Goal: Task Accomplishment & Management: Complete application form

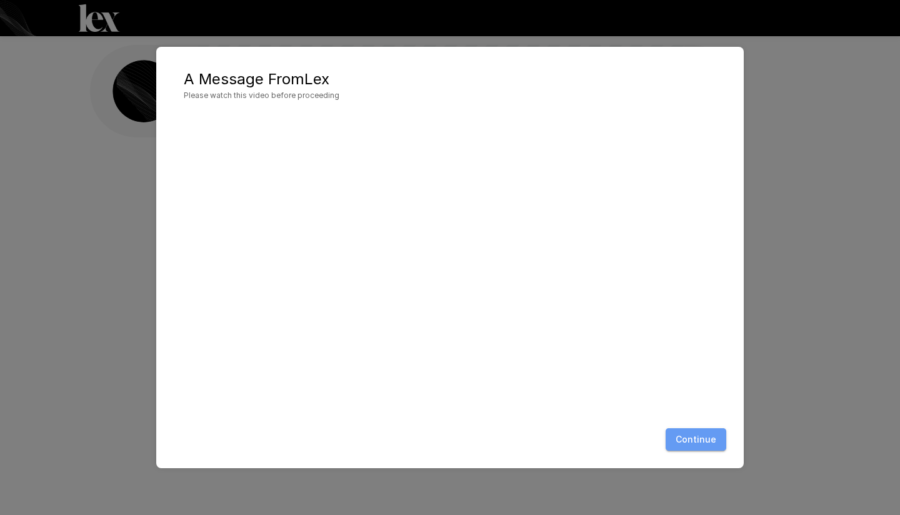
click at [708, 433] on button "Continue" at bounding box center [695, 440] width 61 height 23
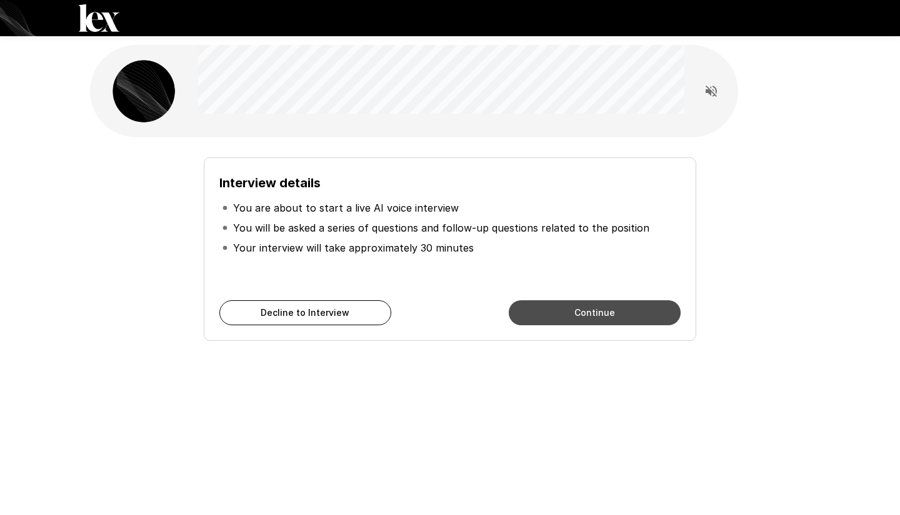
click at [586, 313] on button "Continue" at bounding box center [595, 313] width 172 height 25
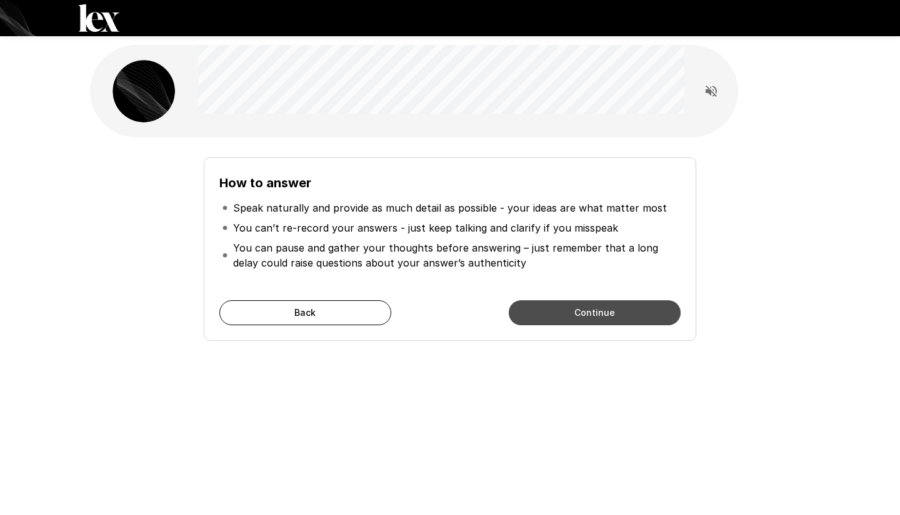
click at [586, 313] on button "Continue" at bounding box center [595, 313] width 172 height 25
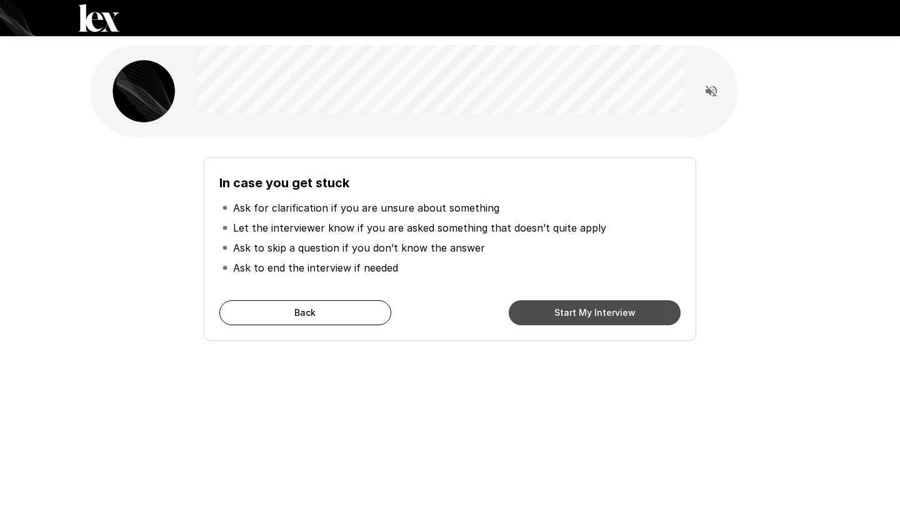
click at [586, 313] on button "Start My Interview" at bounding box center [595, 313] width 172 height 25
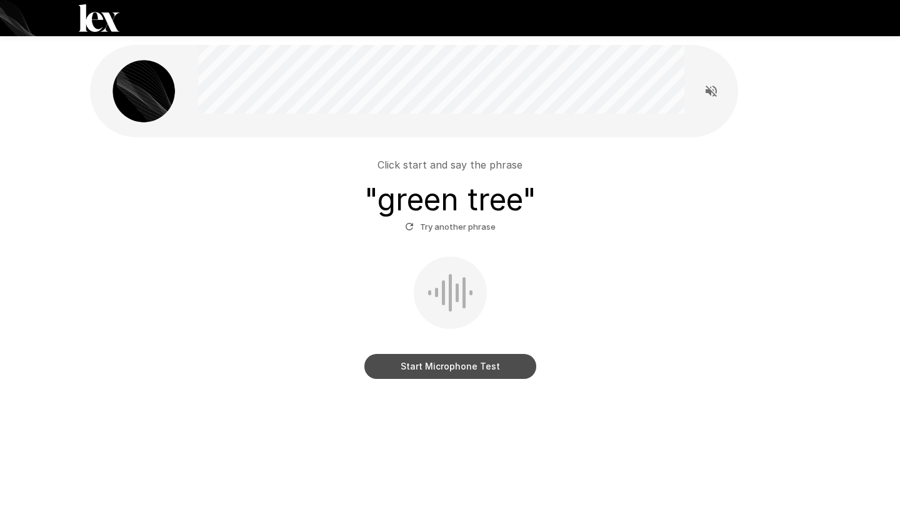
click at [431, 369] on button "Start Microphone Test" at bounding box center [450, 366] width 172 height 25
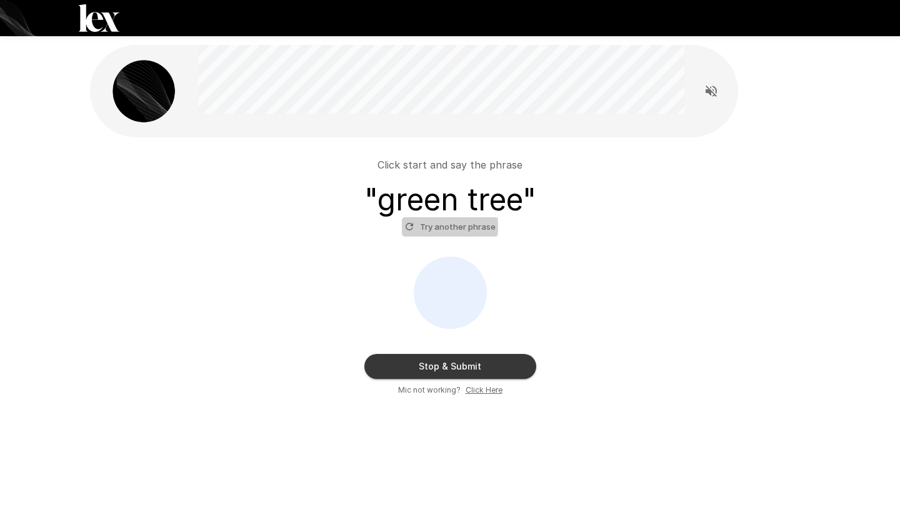
click at [415, 226] on button "Try another phrase" at bounding box center [450, 226] width 97 height 19
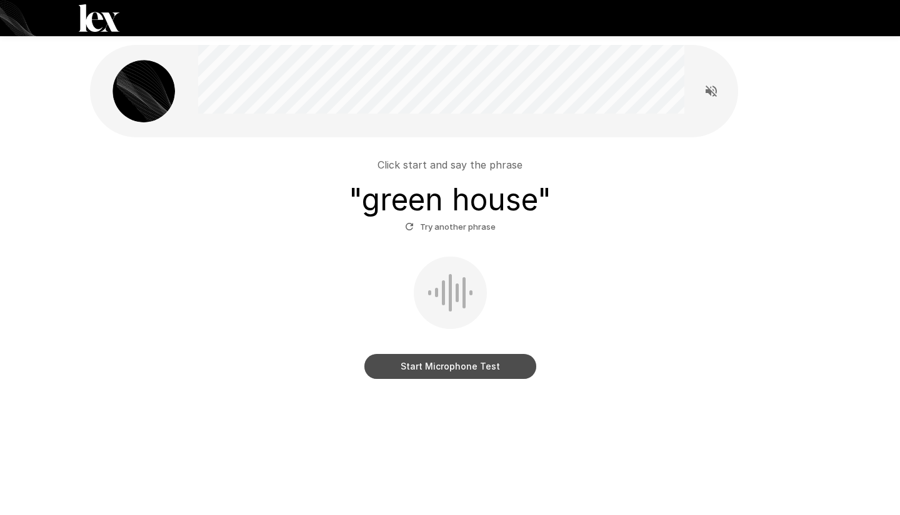
click at [465, 366] on button "Start Microphone Test" at bounding box center [450, 366] width 172 height 25
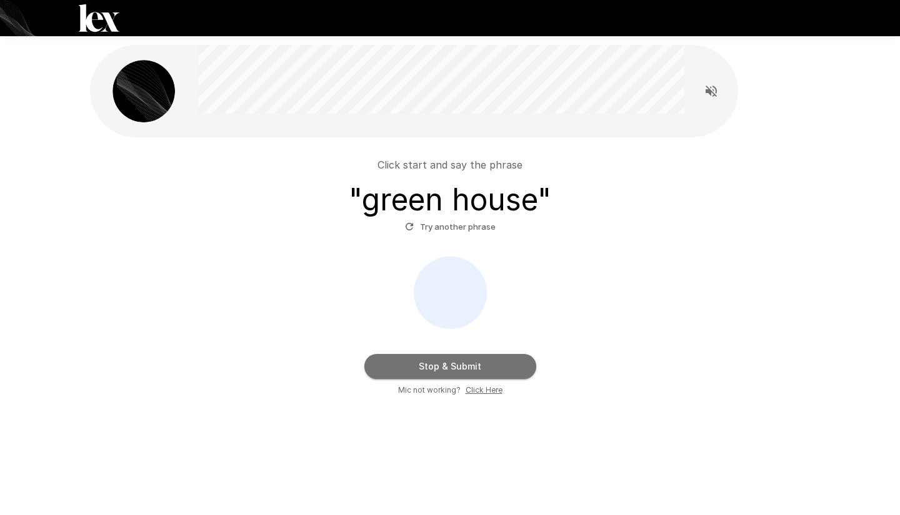
click at [465, 366] on button "Stop & Submit" at bounding box center [450, 366] width 172 height 25
click at [486, 388] on u "Click Here" at bounding box center [483, 389] width 37 height 9
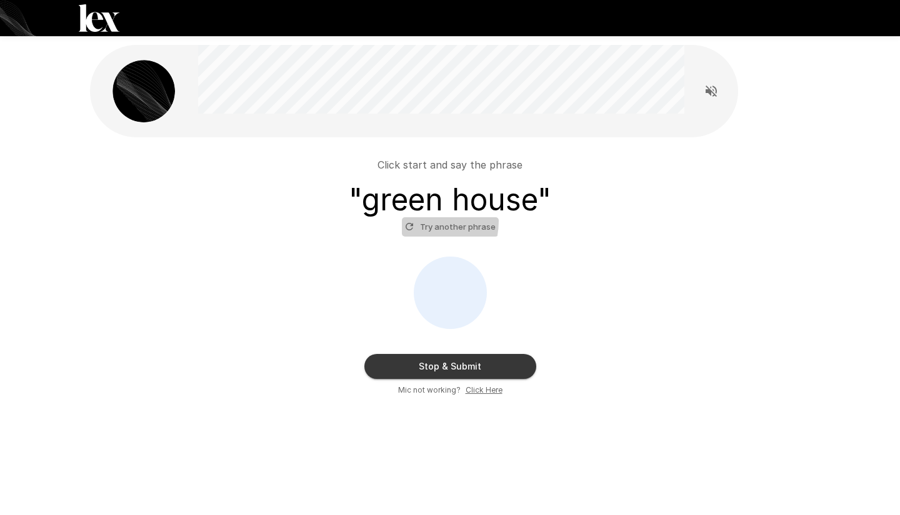
click at [411, 221] on button "Try another phrase" at bounding box center [450, 226] width 97 height 19
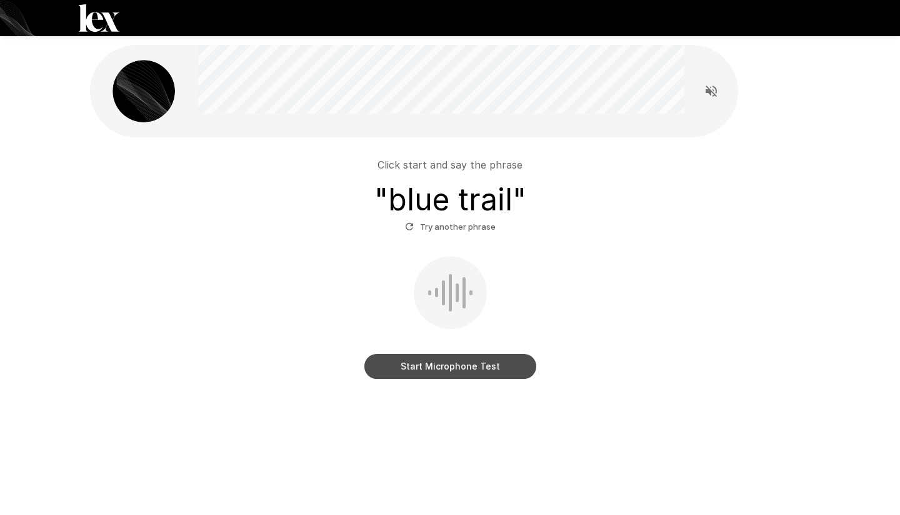
click at [421, 366] on button "Start Microphone Test" at bounding box center [450, 366] width 172 height 25
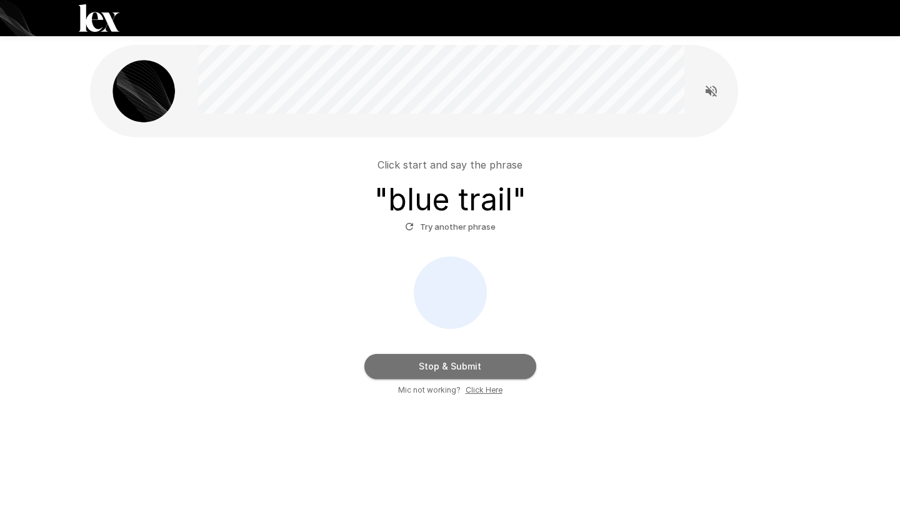
click at [421, 366] on button "Stop & Submit" at bounding box center [450, 366] width 172 height 25
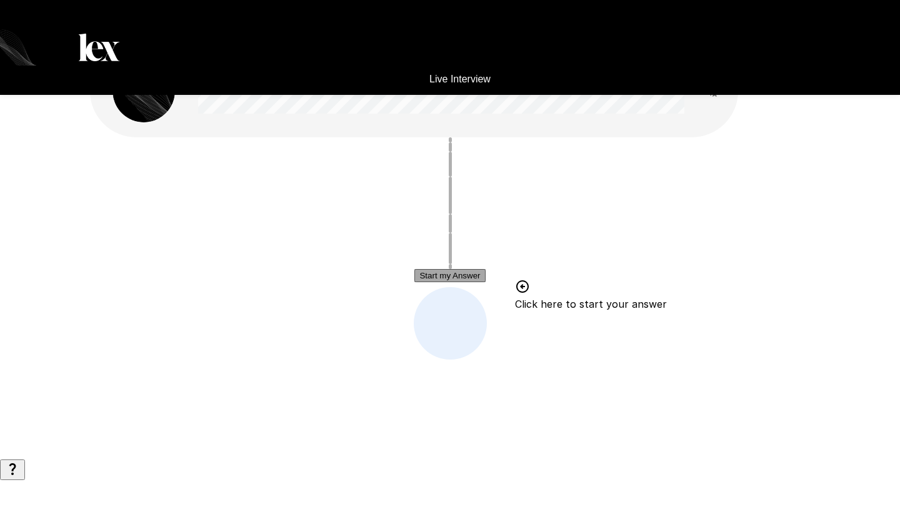
click at [460, 274] on button "Start my Answer" at bounding box center [449, 275] width 71 height 13
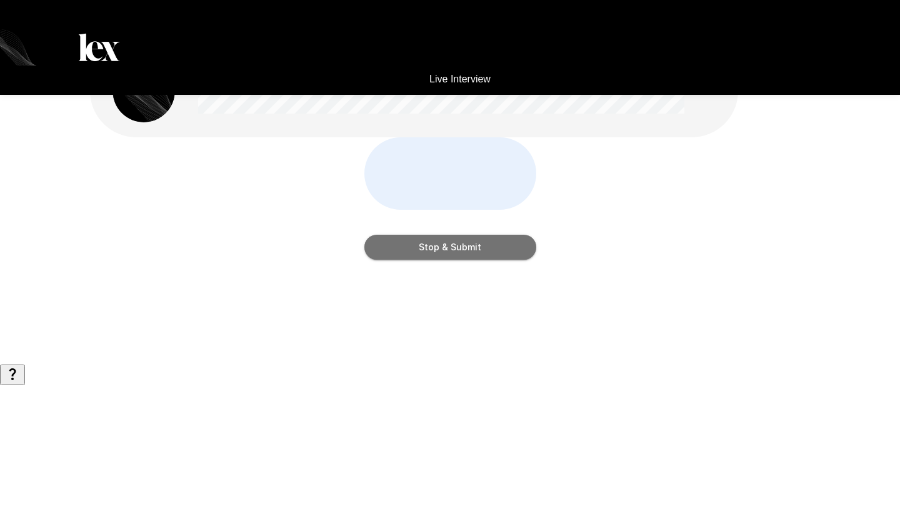
click at [460, 260] on button "Stop & Submit" at bounding box center [450, 247] width 172 height 25
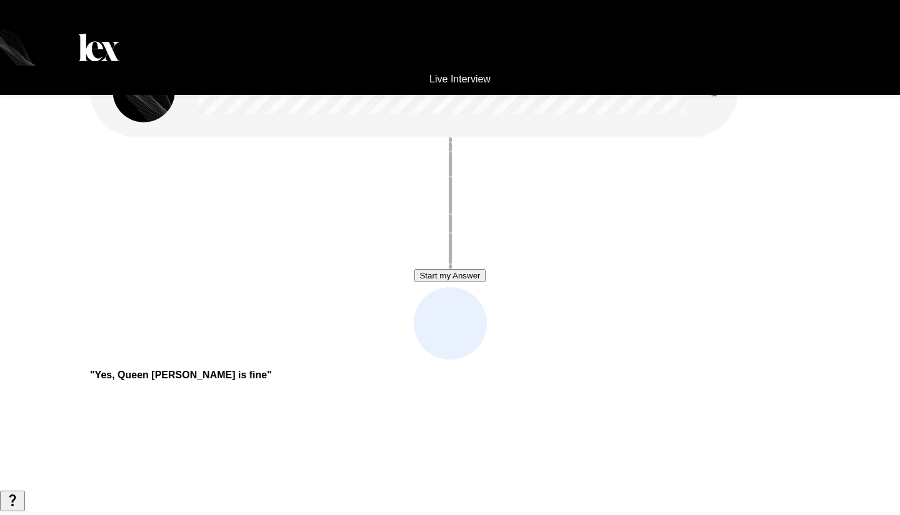
click at [712, 99] on button "Read questions aloud" at bounding box center [710, 91] width 25 height 25
click at [477, 279] on button "Start my Answer" at bounding box center [449, 275] width 71 height 13
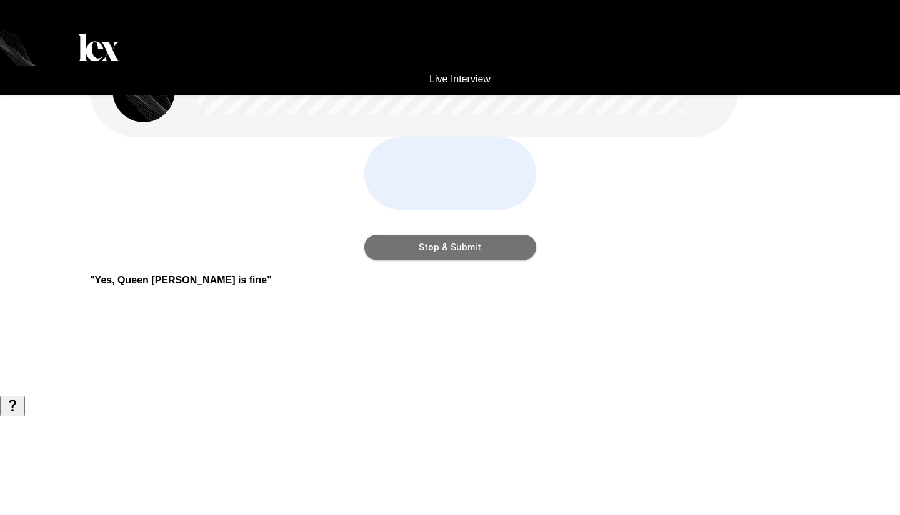
click at [477, 260] on button "Stop & Submit" at bounding box center [450, 247] width 172 height 25
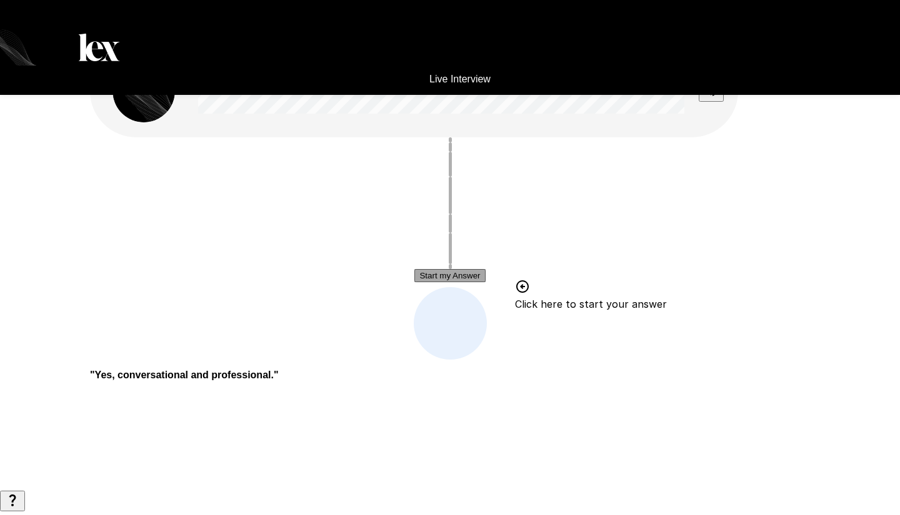
click at [447, 277] on button "Start my Answer" at bounding box center [449, 275] width 71 height 13
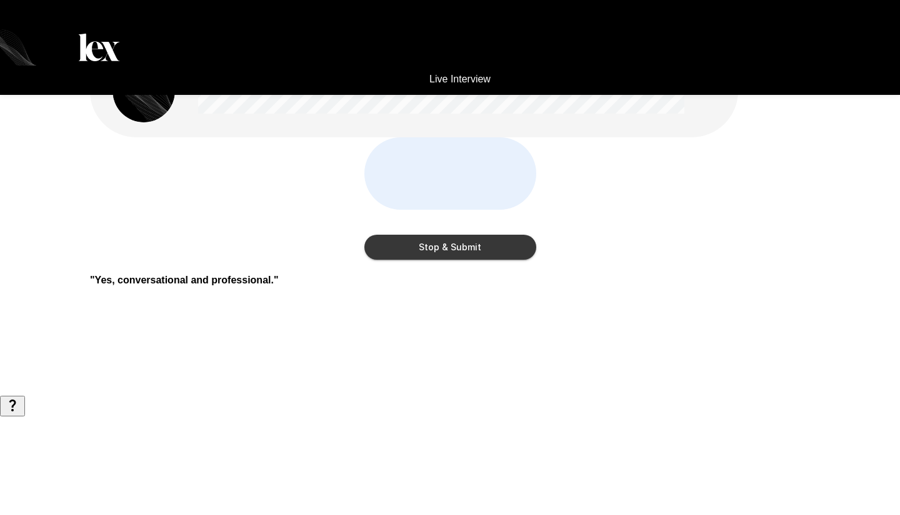
click at [446, 260] on button "Stop & Submit" at bounding box center [450, 247] width 172 height 25
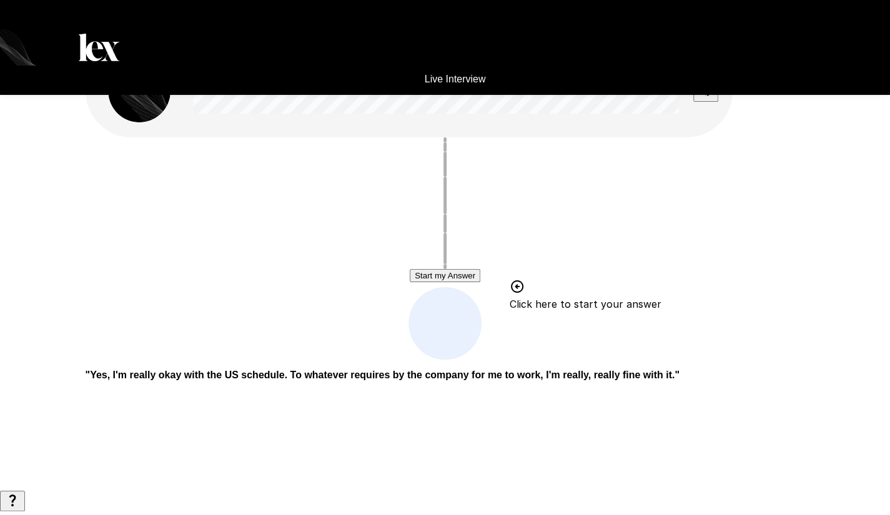
click at [452, 279] on button "Start my Answer" at bounding box center [445, 275] width 71 height 13
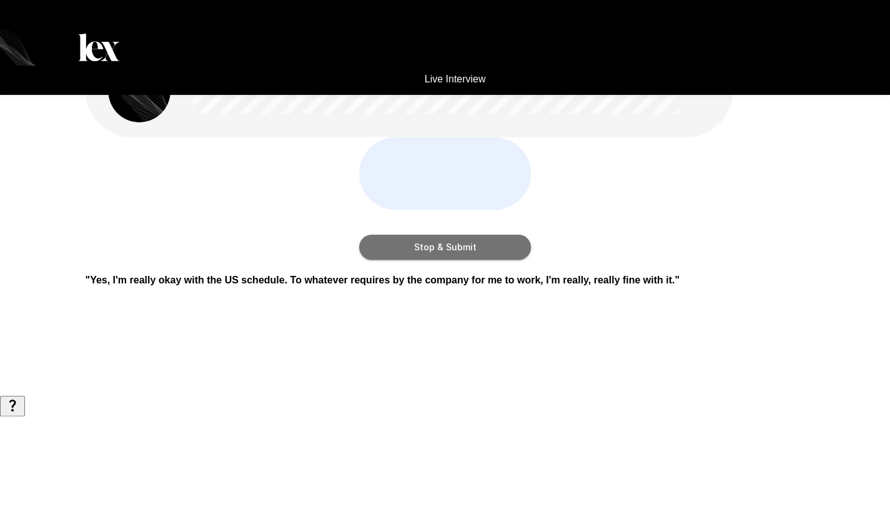
click at [479, 260] on button "Stop & Submit" at bounding box center [445, 247] width 172 height 25
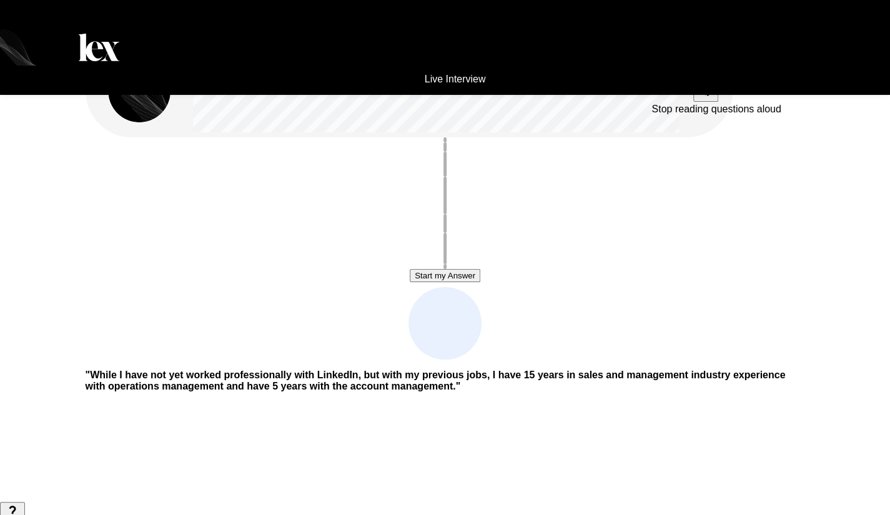
click at [705, 101] on button "Stop reading questions aloud" at bounding box center [705, 91] width 25 height 21
click at [705, 101] on button "Read questions aloud" at bounding box center [705, 91] width 25 height 25
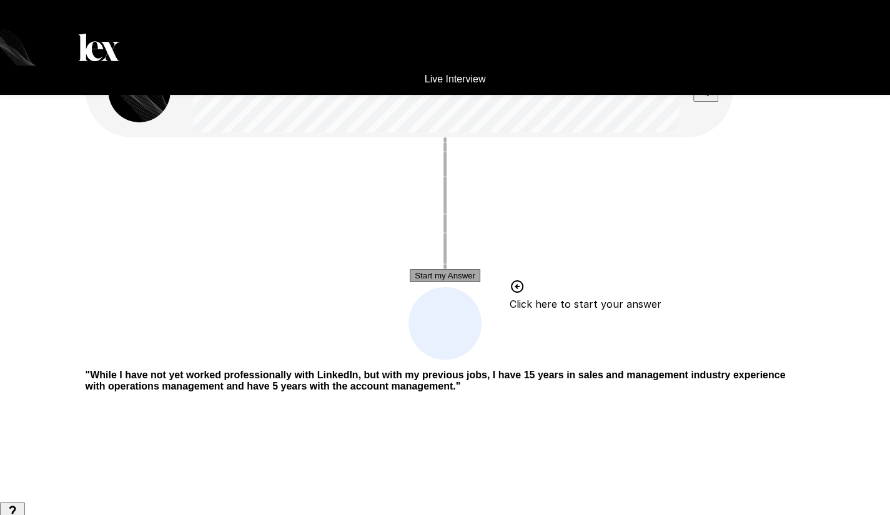
click at [446, 276] on button "Start my Answer" at bounding box center [445, 275] width 71 height 13
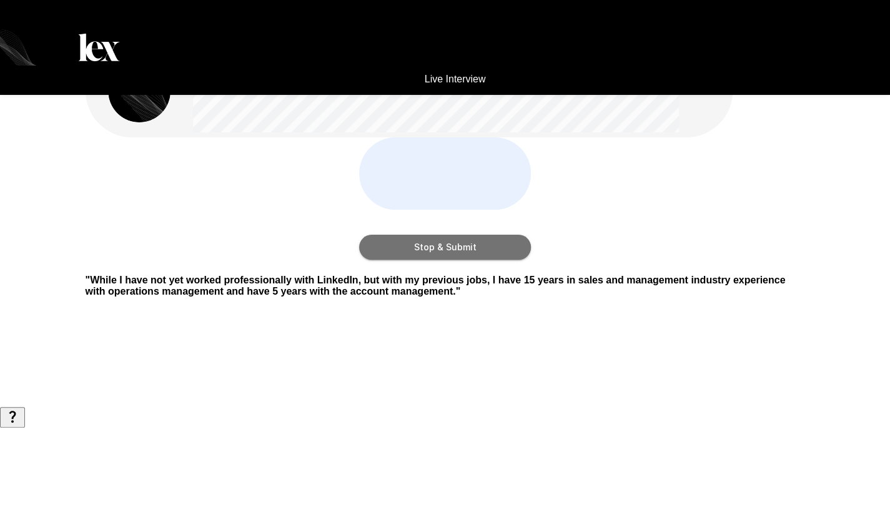
click at [446, 260] on button "Stop & Submit" at bounding box center [445, 247] width 172 height 25
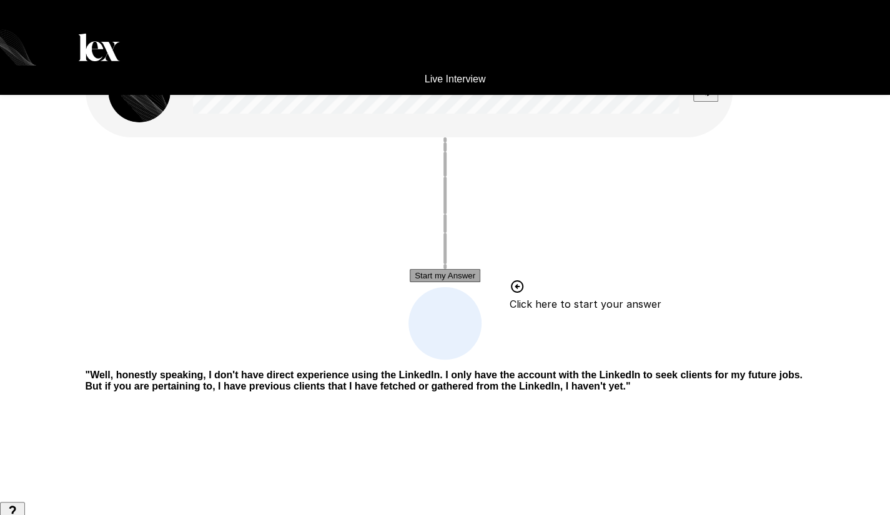
click at [471, 279] on button "Start my Answer" at bounding box center [445, 275] width 71 height 13
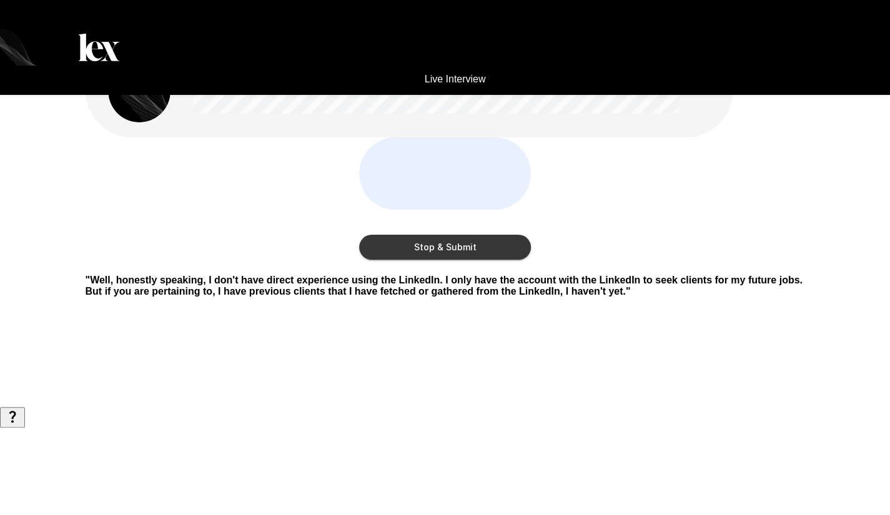
click at [471, 260] on button "Stop & Submit" at bounding box center [445, 247] width 172 height 25
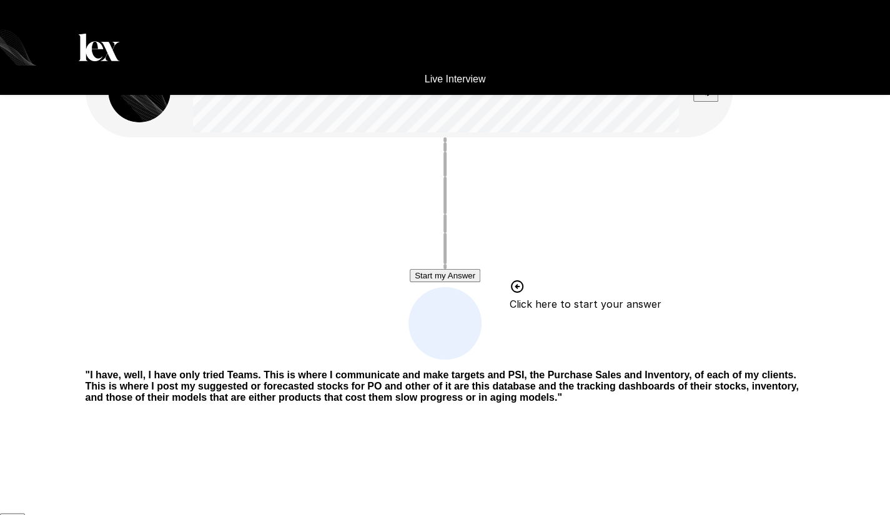
click at [467, 279] on button "Start my Answer" at bounding box center [445, 275] width 71 height 13
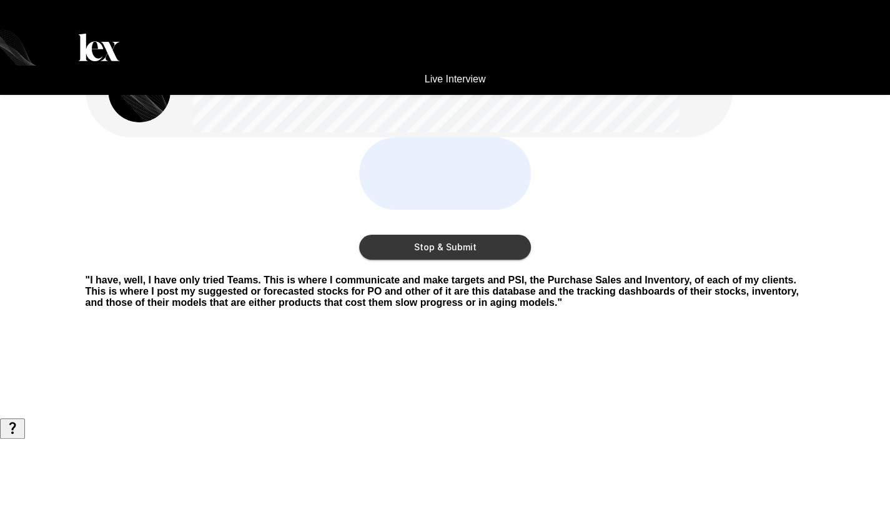
click at [467, 260] on button "Stop & Submit" at bounding box center [445, 247] width 172 height 25
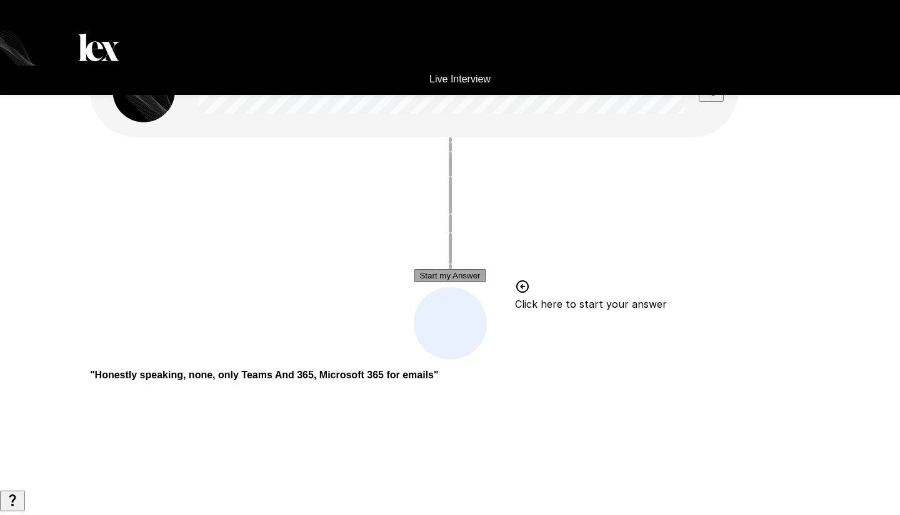
click at [467, 279] on button "Start my Answer" at bounding box center [449, 275] width 71 height 13
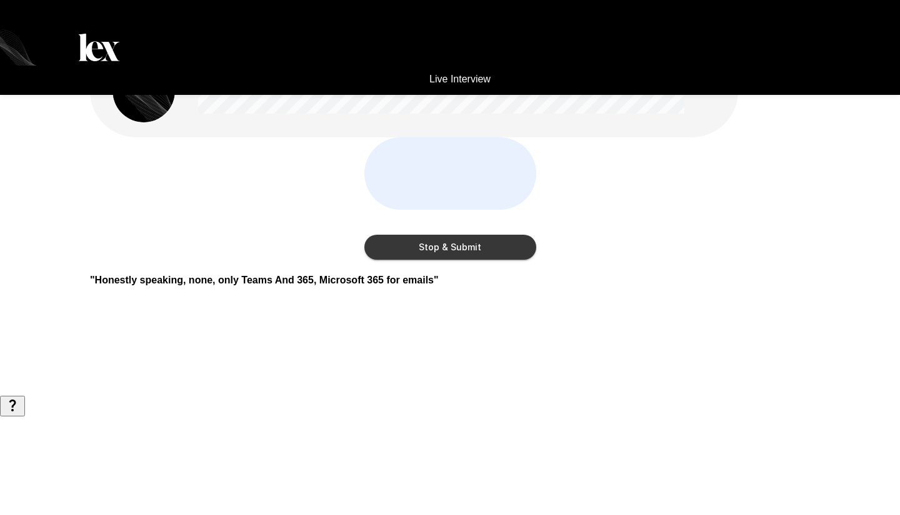
click at [467, 260] on button "Stop & Submit" at bounding box center [450, 247] width 172 height 25
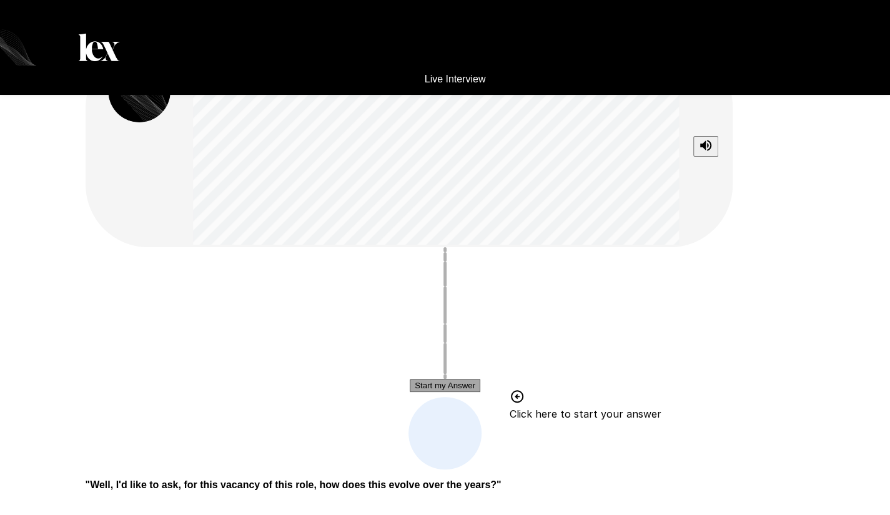
click at [480, 391] on button "Start my Answer" at bounding box center [445, 385] width 71 height 13
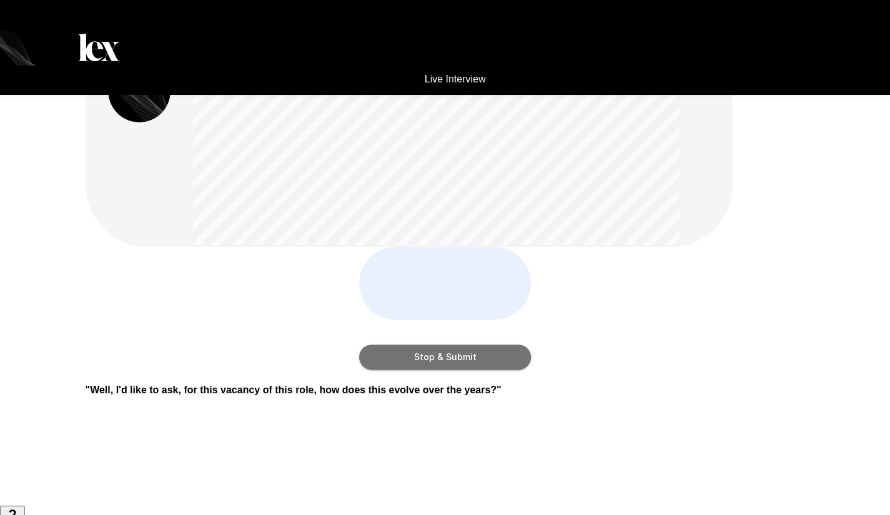
click at [493, 370] on button "Stop & Submit" at bounding box center [445, 357] width 172 height 25
